Goal: Information Seeking & Learning: Understand process/instructions

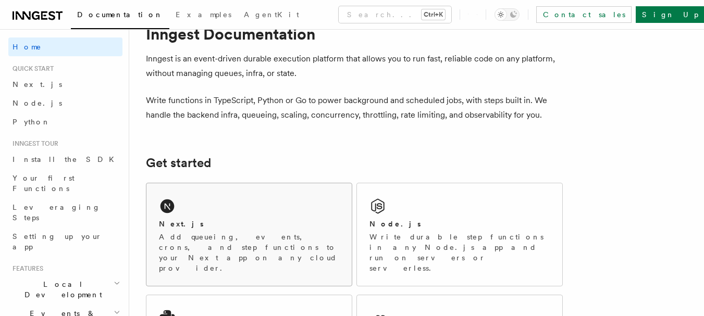
scroll to position [52, 0]
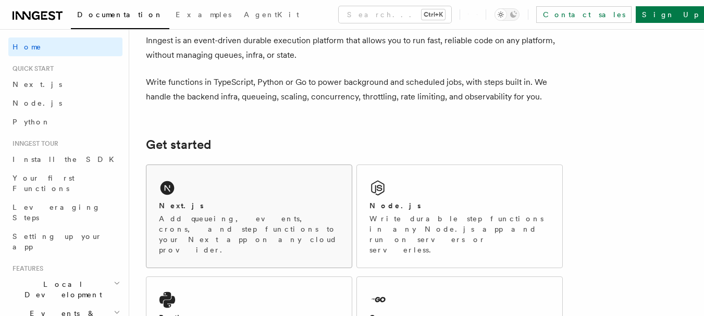
click at [198, 216] on p "Add queueing, events, crons, and step functions to your Next app on any cloud p…" at bounding box center [249, 235] width 180 height 42
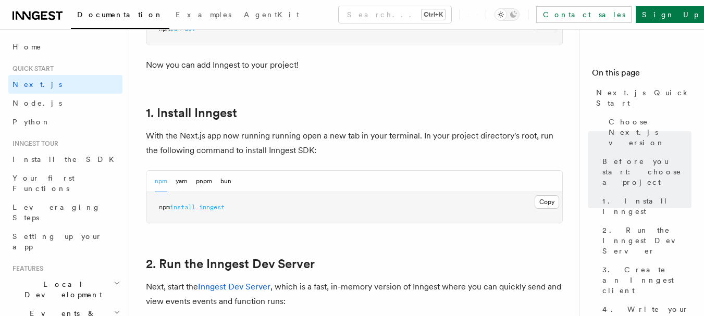
scroll to position [573, 0]
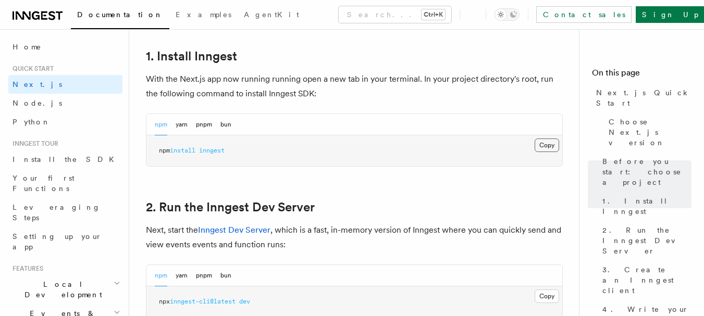
click at [544, 149] on button "Copy Copied" at bounding box center [546, 146] width 24 height 14
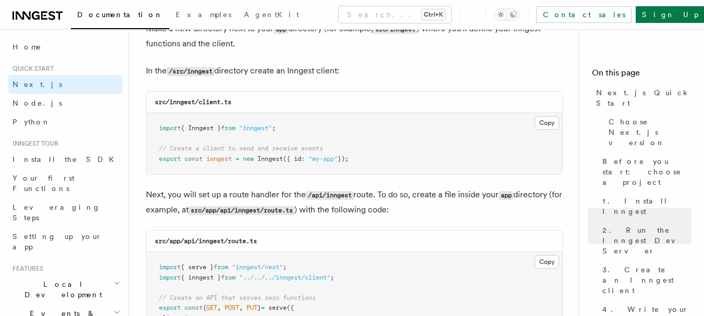
scroll to position [1302, 0]
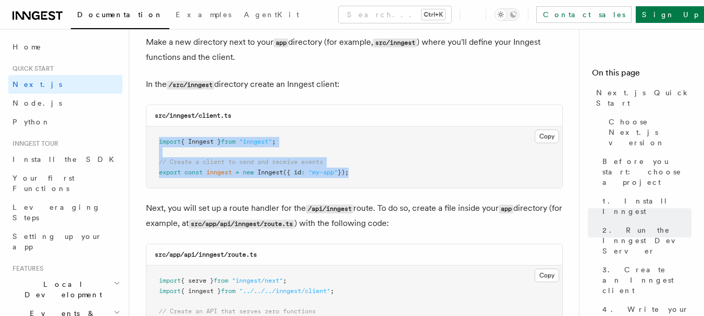
drag, startPoint x: 356, startPoint y: 171, endPoint x: 146, endPoint y: 130, distance: 213.4
click at [146, 130] on pre "import { Inngest } from "inngest" ; // Create a client to send and receive even…" at bounding box center [354, 157] width 416 height 61
copy code "import { Inngest } from "inngest" ; // Create a client to send and receive even…"
click at [356, 160] on pre "import { Inngest } from "inngest" ; // Create a client to send and receive even…" at bounding box center [354, 157] width 416 height 61
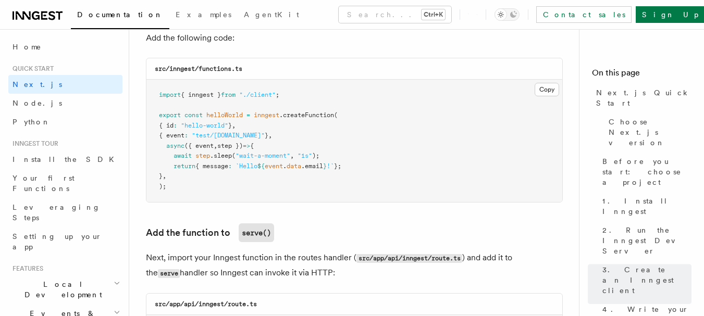
scroll to position [1875, 0]
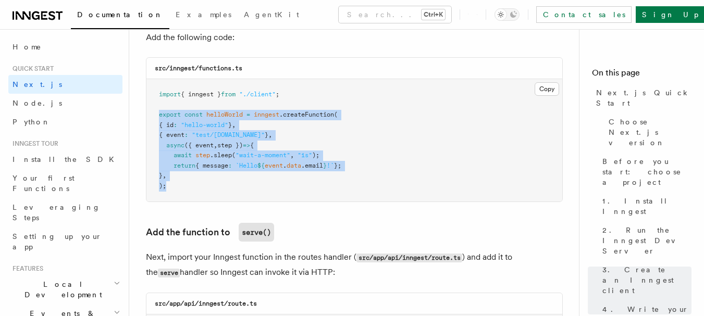
drag, startPoint x: 165, startPoint y: 184, endPoint x: 135, endPoint y: 115, distance: 75.4
copy code "export const helloWorld = inngest .createFunction ( { id : "hello-world" } , { …"
click at [424, 118] on pre "import { inngest } from "./client" ; export const helloWorld = inngest .createF…" at bounding box center [354, 140] width 416 height 122
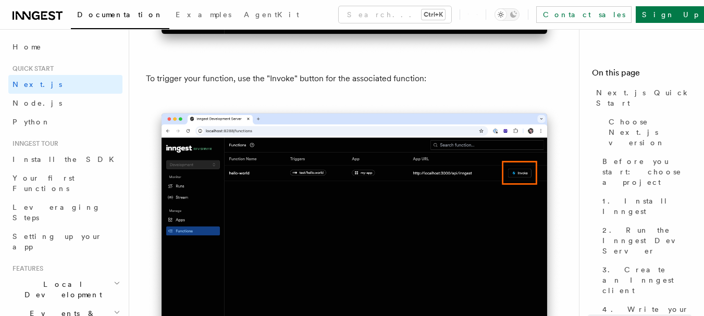
scroll to position [2760, 0]
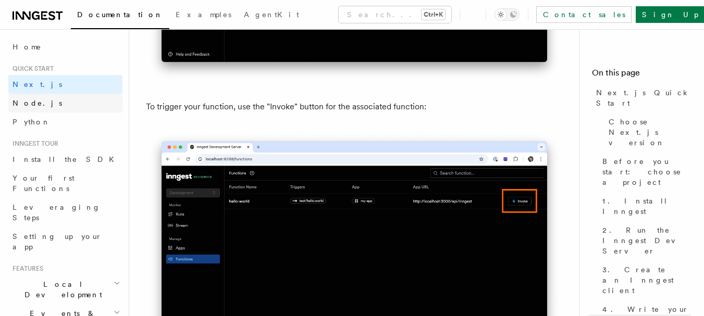
click at [15, 102] on span "Node.js" at bounding box center [37, 103] width 49 height 8
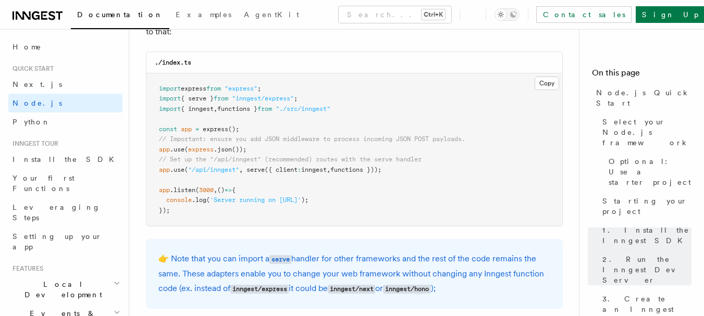
scroll to position [1667, 0]
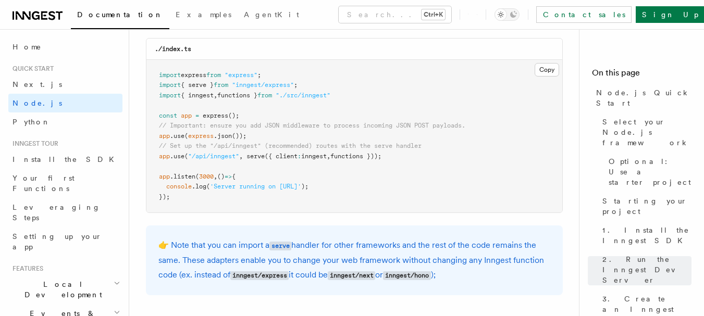
drag, startPoint x: 413, startPoint y: 153, endPoint x: 153, endPoint y: 155, distance: 260.4
click at [153, 155] on pre "import express from "express" ; import { serve } from "inngest/express" ; impor…" at bounding box center [354, 136] width 416 height 153
copy span "app .use ( "/api/inngest" , serve ({ client : inngest , functions }));"
drag, startPoint x: 309, startPoint y: 82, endPoint x: 154, endPoint y: 88, distance: 155.8
click at [154, 88] on pre "import express from "express" ; import { serve } from "inngest/express" ; impor…" at bounding box center [354, 136] width 416 height 153
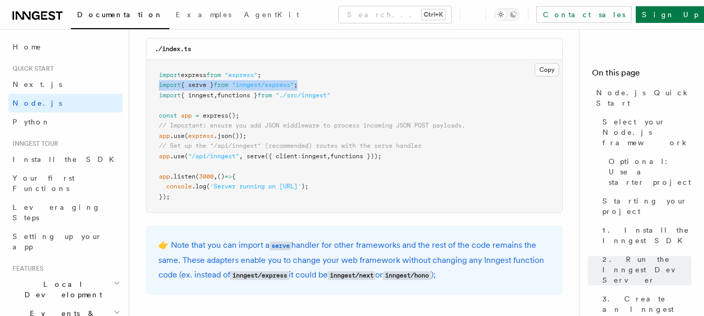
copy span "import { serve } from "inngest/express" ;"
click at [327, 83] on pre "import express from "express" ; import { serve } from "inngest/express" ; impor…" at bounding box center [354, 136] width 416 height 153
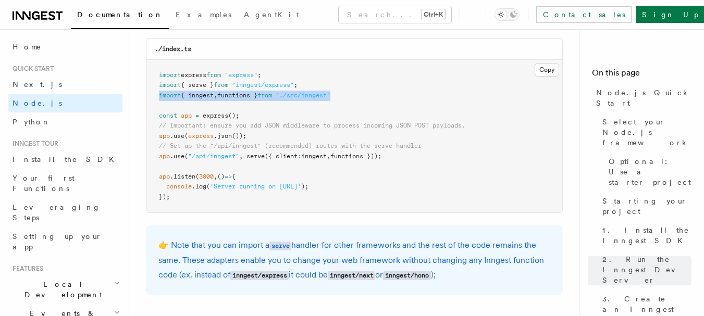
drag, startPoint x: 351, startPoint y: 92, endPoint x: 156, endPoint y: 93, distance: 195.3
click at [156, 93] on pre "import express from "express" ; import { serve } from "inngest/express" ; impor…" at bounding box center [354, 136] width 416 height 153
copy span "import { inngest , functions } from "./src/inngest""
